Goal: Check status

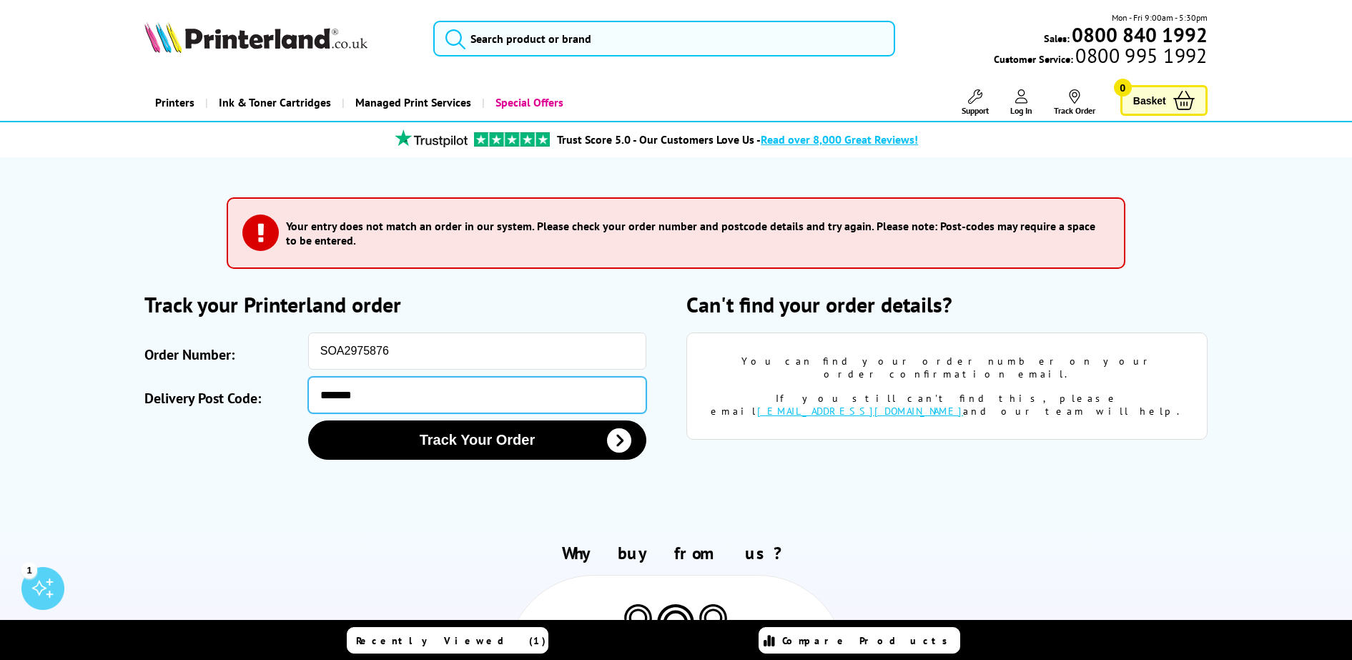
click at [381, 395] on input "*******" at bounding box center [477, 395] width 338 height 36
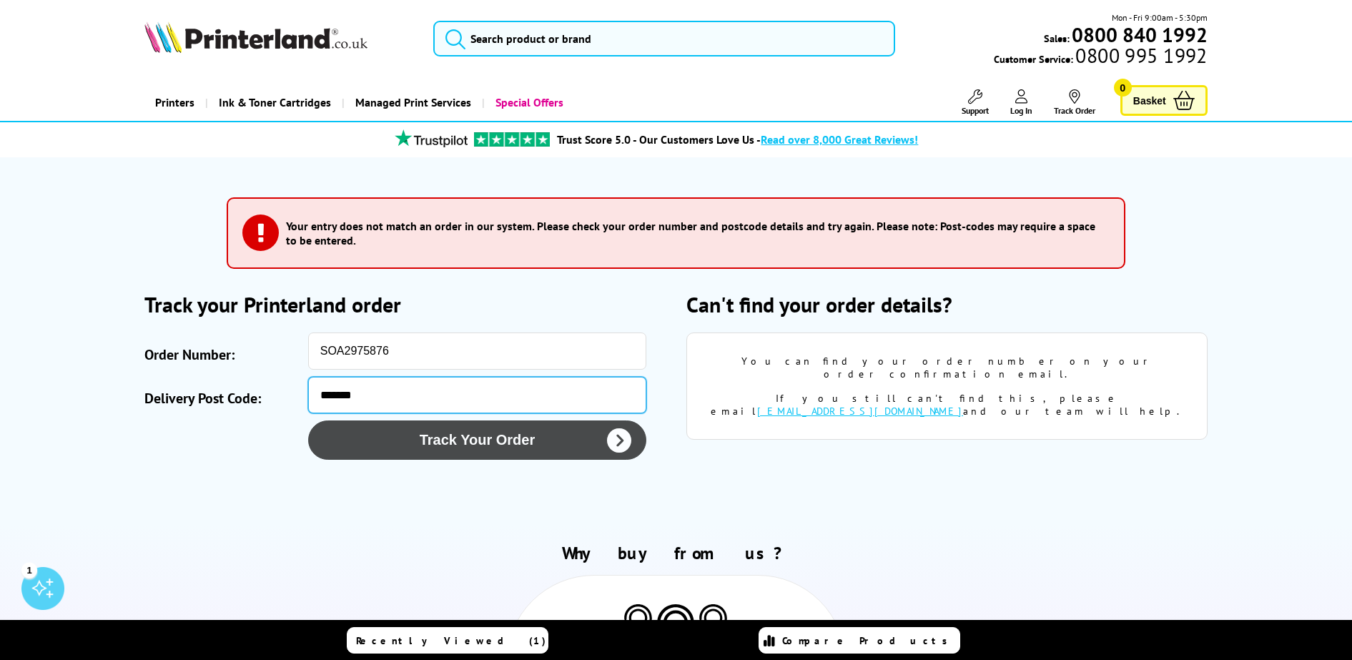
type input "*******"
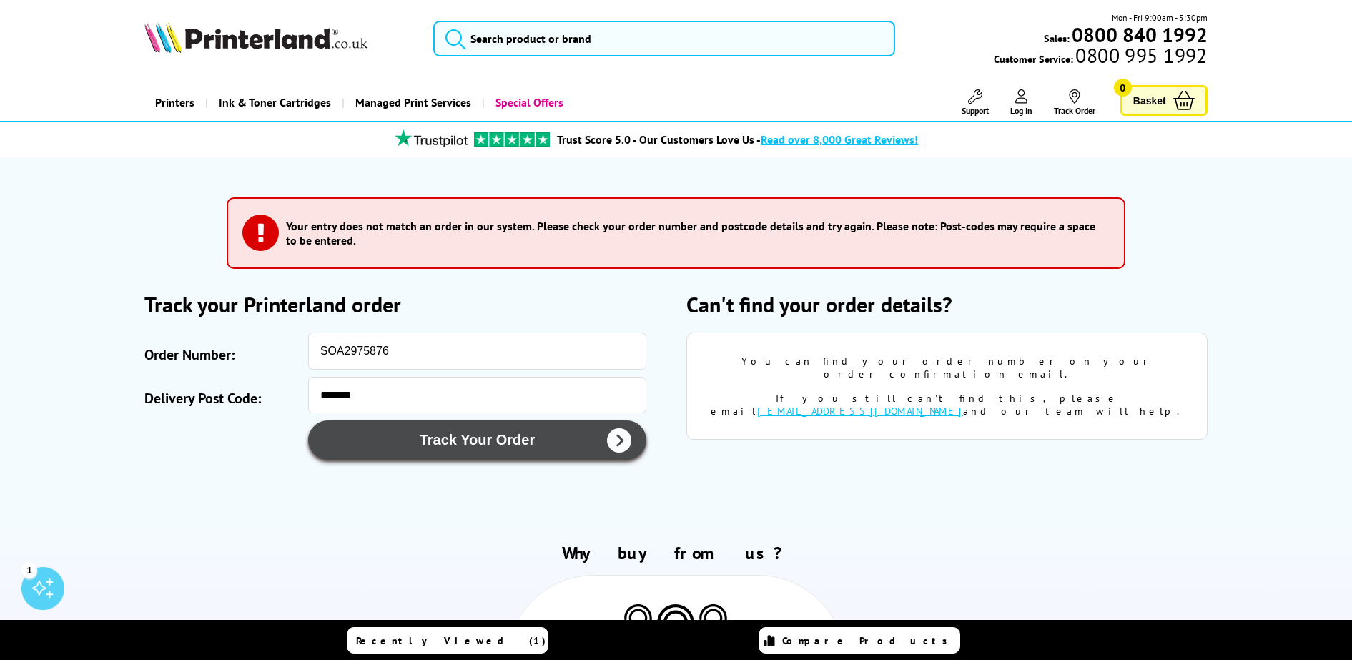
click at [462, 436] on button "Track Your Order" at bounding box center [477, 439] width 338 height 39
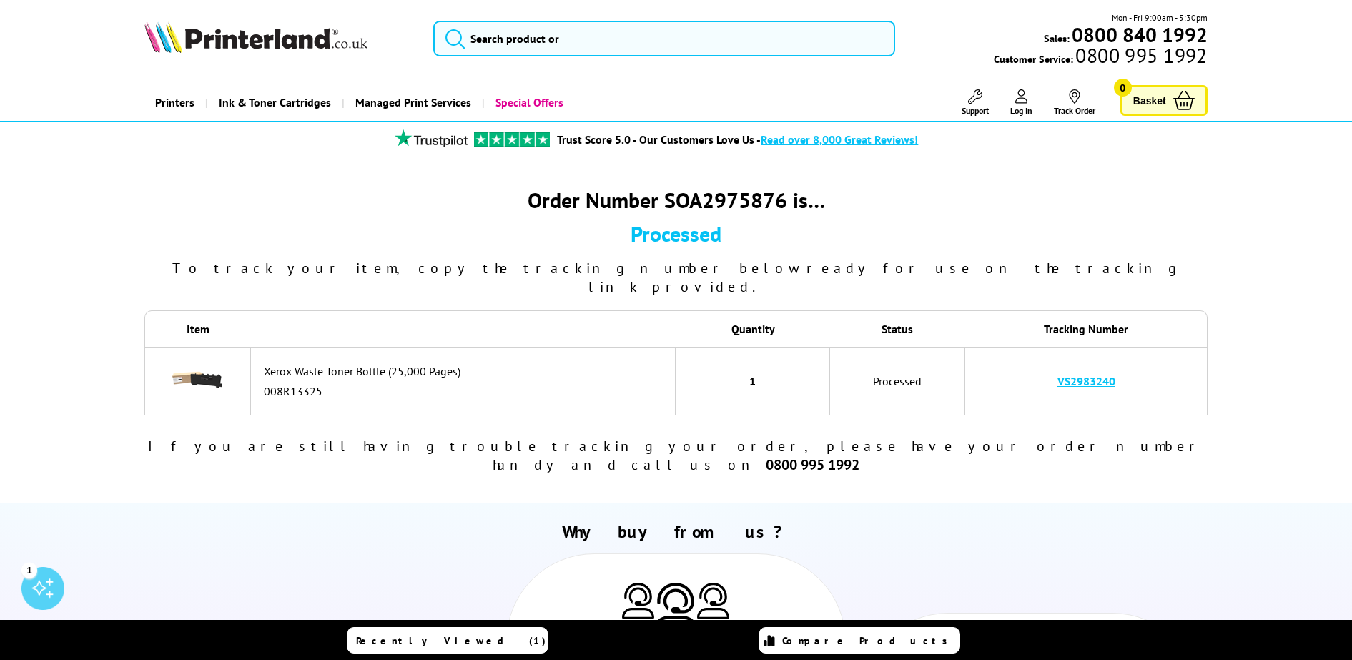
click at [1085, 374] on link "VS2983240" at bounding box center [1086, 381] width 58 height 14
